Goal: Transaction & Acquisition: Purchase product/service

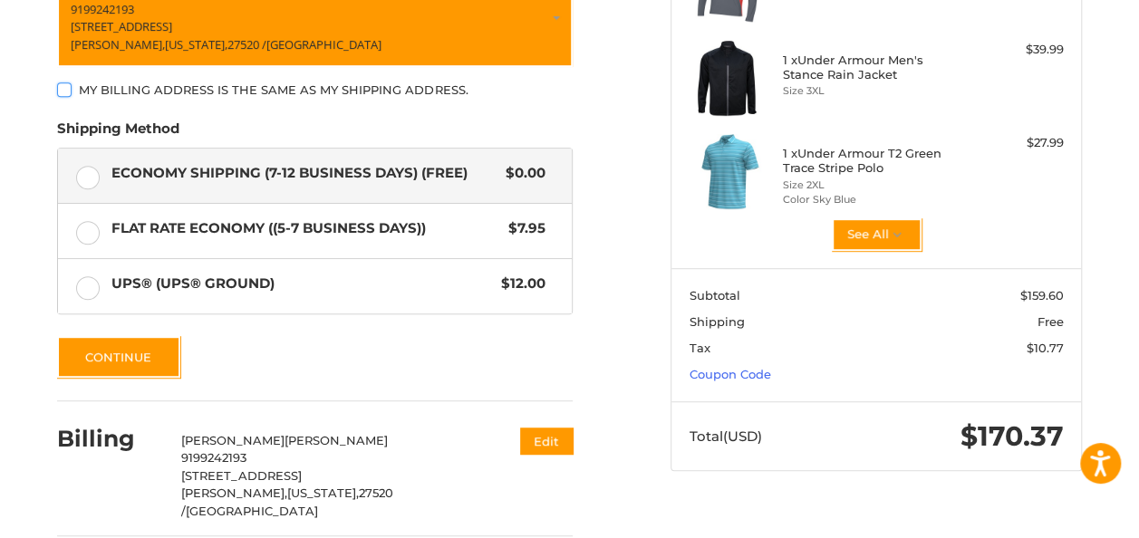
scroll to position [449, 0]
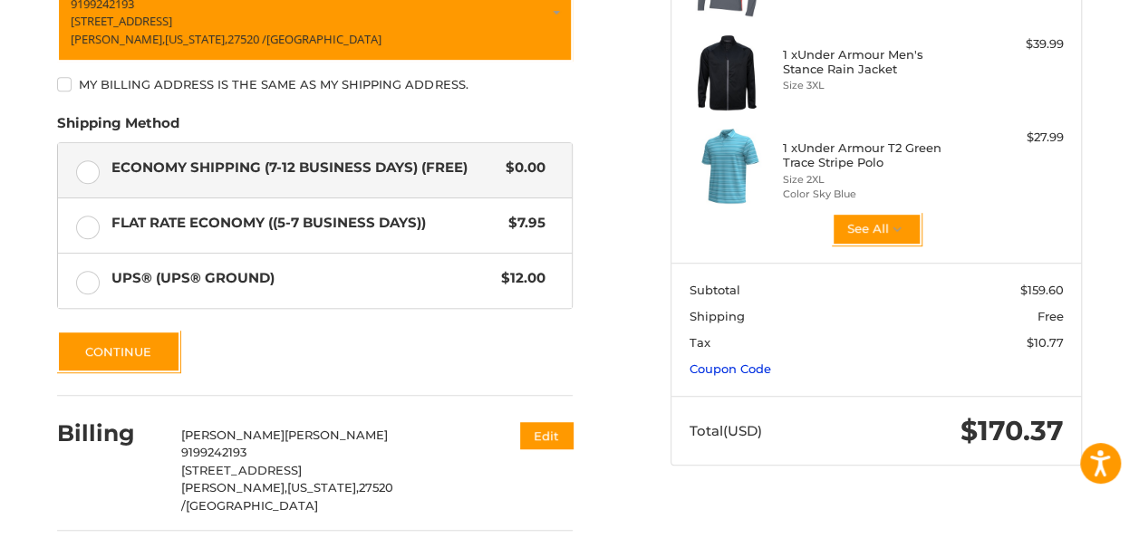
click at [771, 361] on link "Coupon Code" at bounding box center [730, 368] width 82 height 14
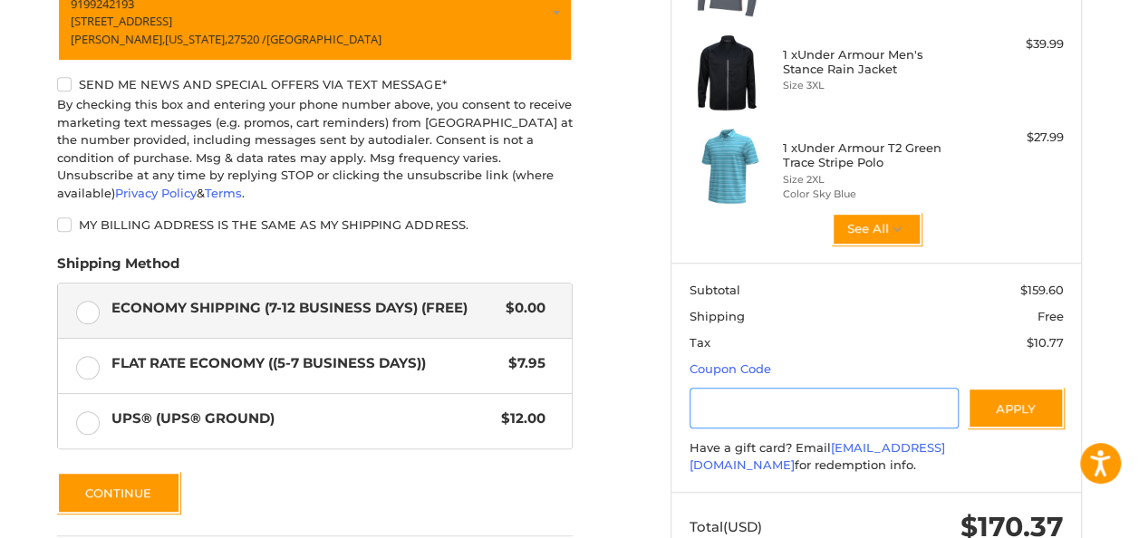
click at [806, 393] on input "Gift Certificate or Coupon Code" at bounding box center [824, 408] width 270 height 41
type input "******"
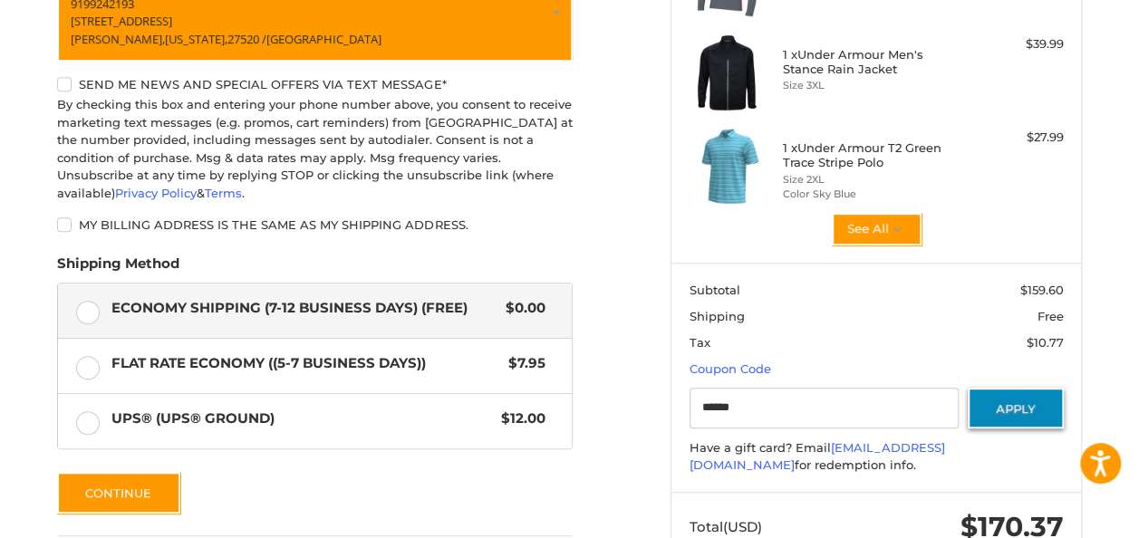
click at [1016, 399] on button "Apply" at bounding box center [1015, 408] width 96 height 41
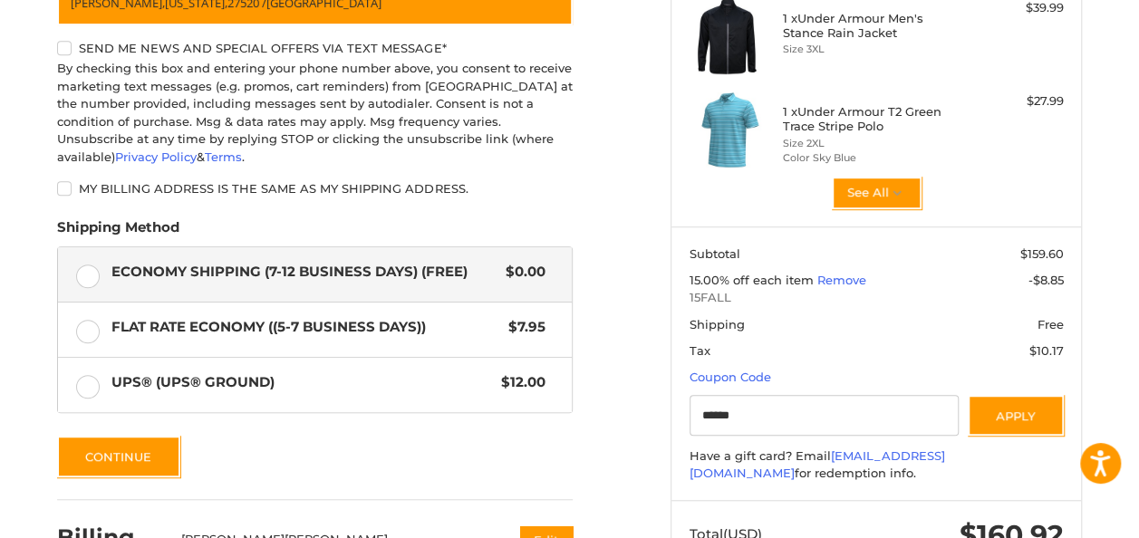
scroll to position [509, 0]
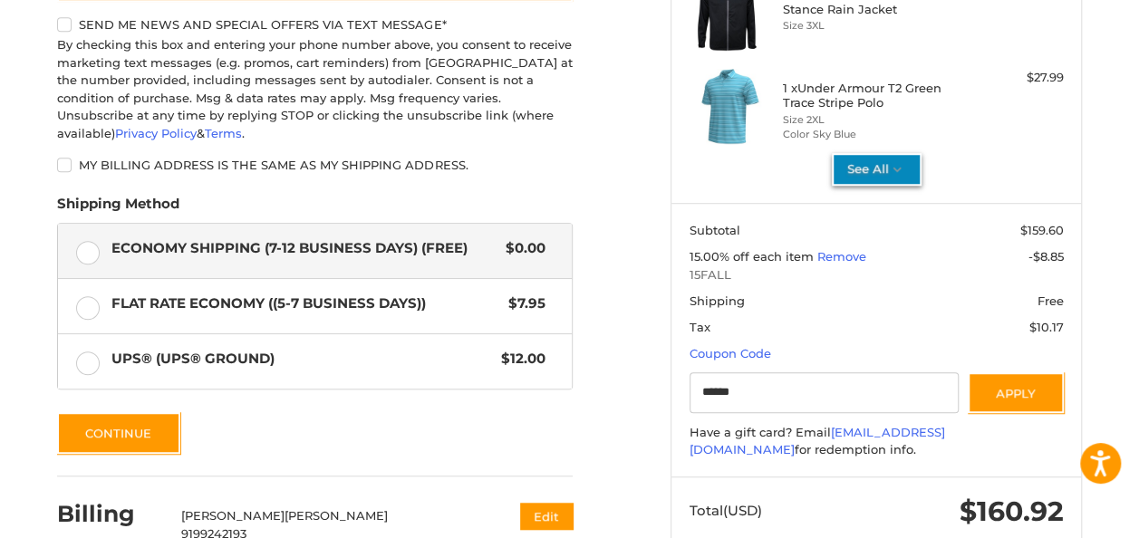
click at [921, 165] on button "See All" at bounding box center [877, 169] width 90 height 33
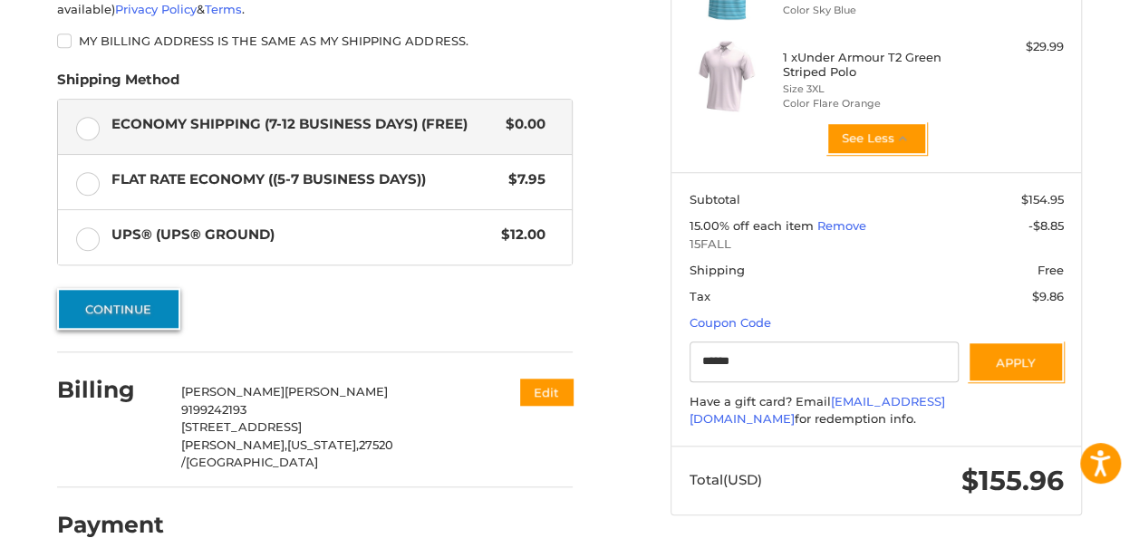
scroll to position [632, 0]
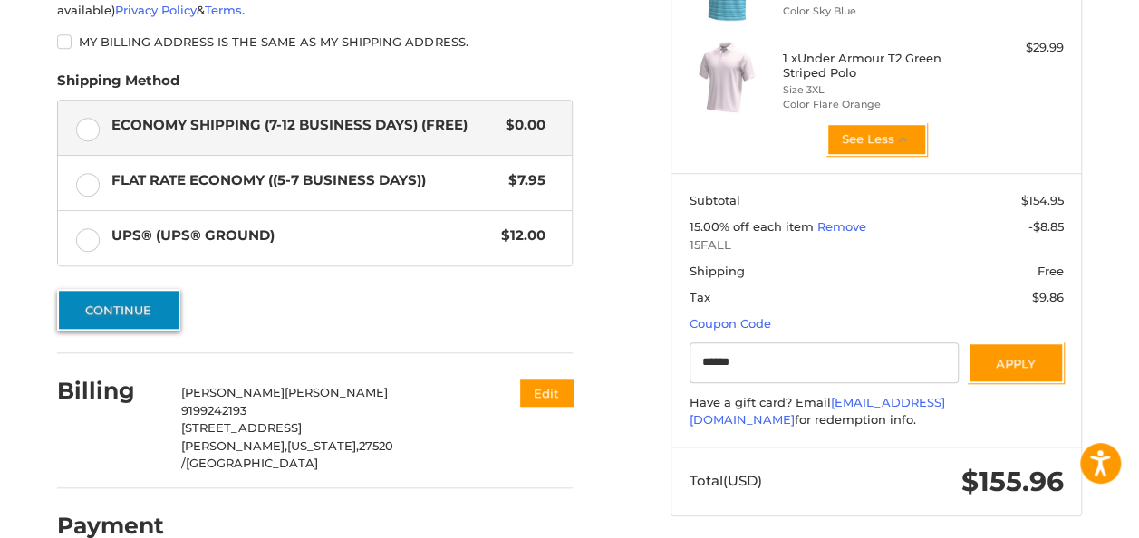
click at [127, 289] on button "Continue" at bounding box center [118, 310] width 123 height 42
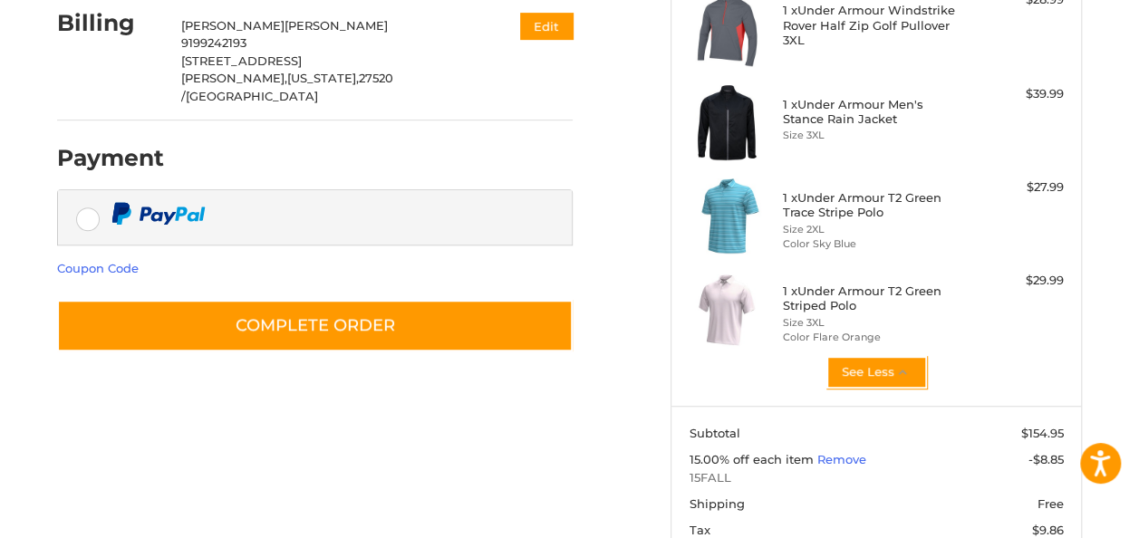
scroll to position [424, 0]
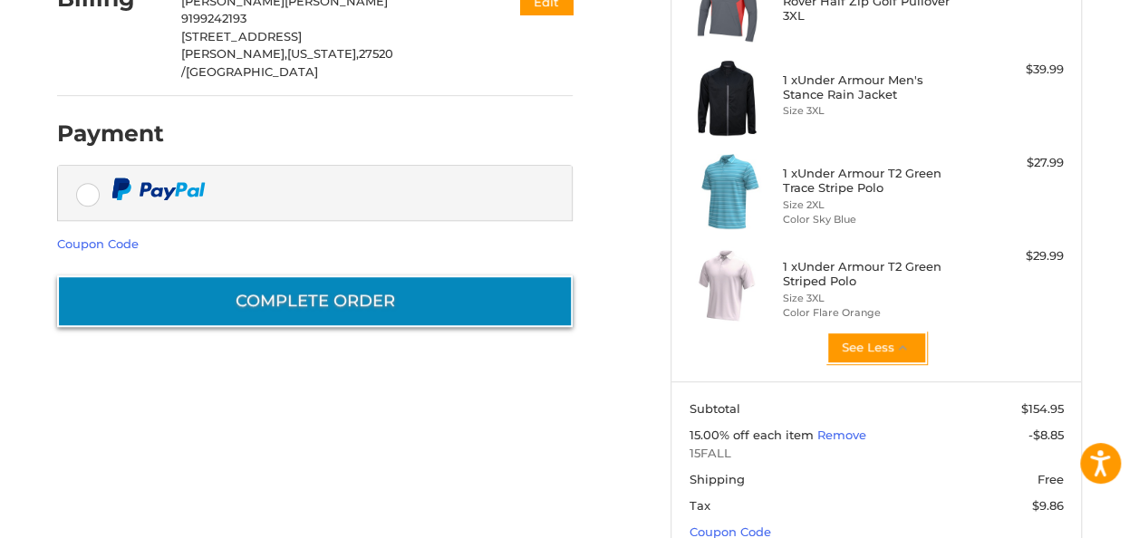
click at [336, 275] on button "Complete order" at bounding box center [314, 301] width 515 height 52
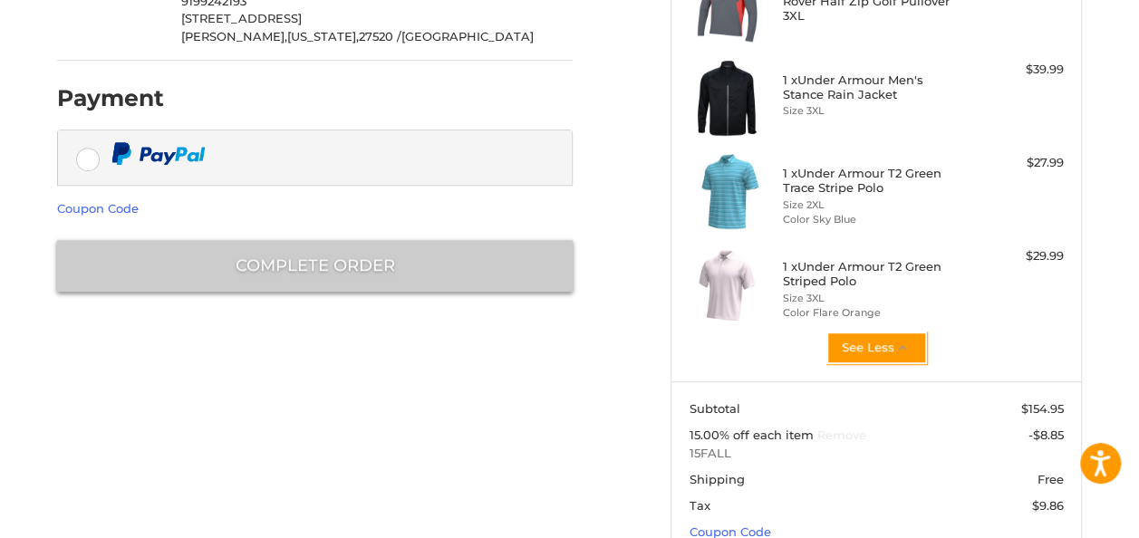
scroll to position [111, 0]
